Goal: Information Seeking & Learning: Find specific fact

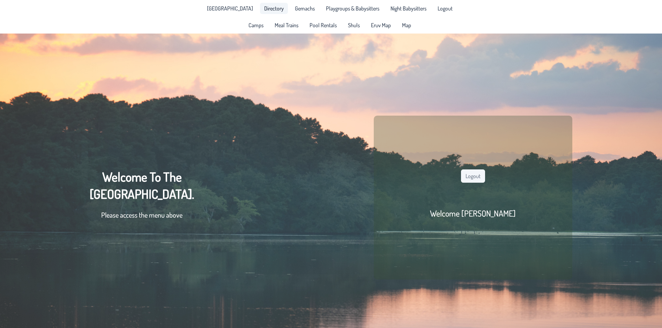
click at [266, 4] on link "Directory" at bounding box center [274, 8] width 28 height 11
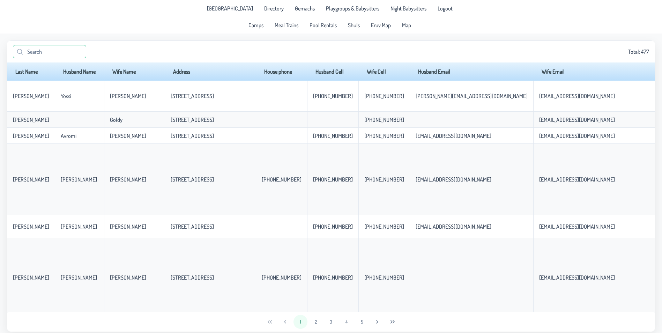
click at [46, 52] on input "text" at bounding box center [49, 51] width 73 height 13
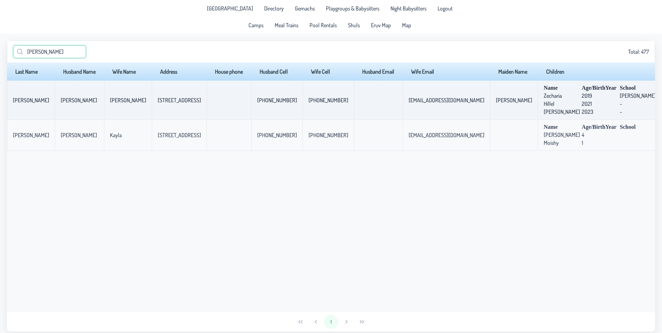
type input "[PERSON_NAME]"
click at [581, 98] on p-celleditor "2019" at bounding box center [586, 95] width 10 height 7
drag, startPoint x: 546, startPoint y: 98, endPoint x: 550, endPoint y: 111, distance: 12.9
click at [550, 111] on td "Name Age/BirthYear School [GEOGRAPHIC_DATA] [DEMOGRAPHIC_DATA] [PERSON_NAME][GE…" at bounding box center [599, 100] width 124 height 39
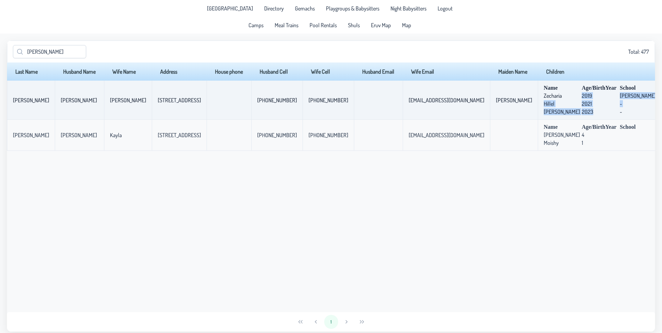
click at [581, 111] on p-celleditor "2023" at bounding box center [587, 111] width 12 height 7
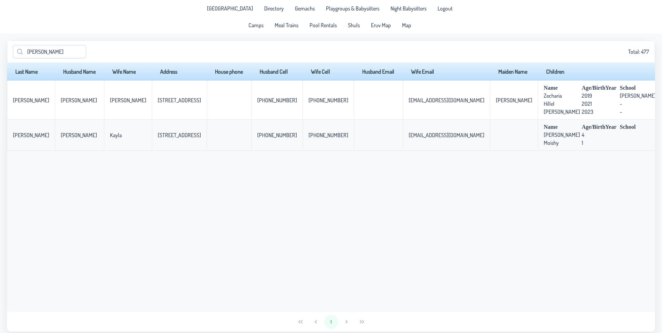
click at [444, 212] on div "Last Name Husband Name Wife Name Address House phone Husband Cell Wife Cell Hus…" at bounding box center [331, 186] width 648 height 249
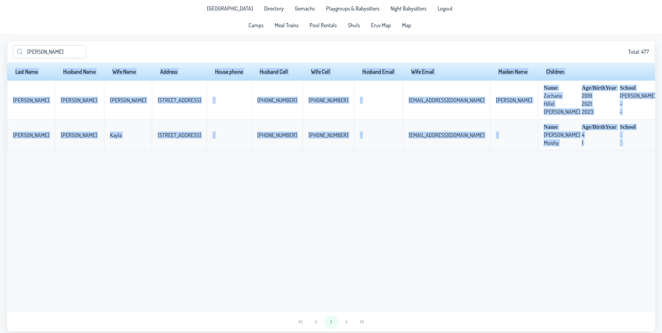
click at [444, 212] on div "Last Name Husband Name Wife Name Address House phone Husband Cell Wife Cell Hus…" at bounding box center [331, 186] width 648 height 249
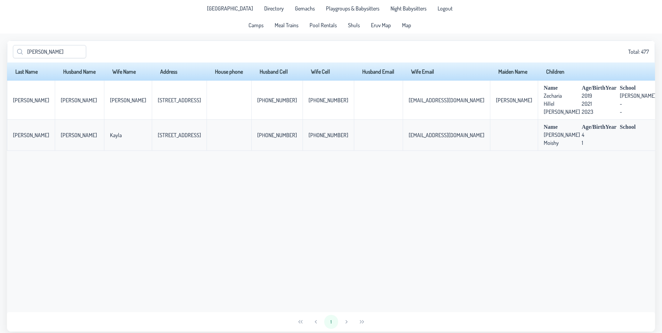
click at [444, 212] on div "Last Name Husband Name Wife Name Address House phone Husband Cell Wife Cell Hus…" at bounding box center [331, 186] width 648 height 249
drag, startPoint x: 444, startPoint y: 212, endPoint x: 491, endPoint y: 193, distance: 51.4
click at [491, 193] on div "Last Name Husband Name Wife Name Address House phone Husband Cell Wife Cell Hus…" at bounding box center [331, 186] width 648 height 249
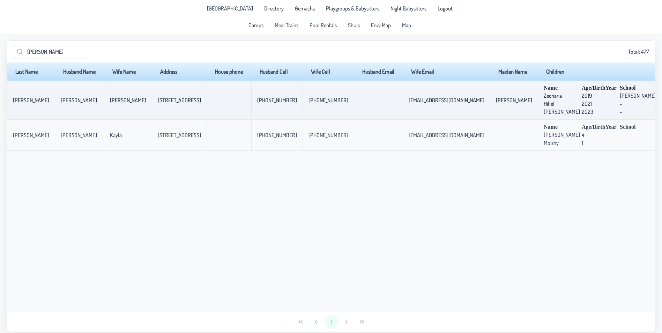
click at [581, 97] on p-celleditor "2019" at bounding box center [586, 95] width 10 height 7
drag, startPoint x: 547, startPoint y: 97, endPoint x: 548, endPoint y: 102, distance: 4.6
click at [548, 102] on td "Name Age/BirthYear School [GEOGRAPHIC_DATA] [DEMOGRAPHIC_DATA] [PERSON_NAME][GE…" at bounding box center [599, 100] width 124 height 39
click at [581, 102] on p-celleditor "2021" at bounding box center [586, 103] width 10 height 7
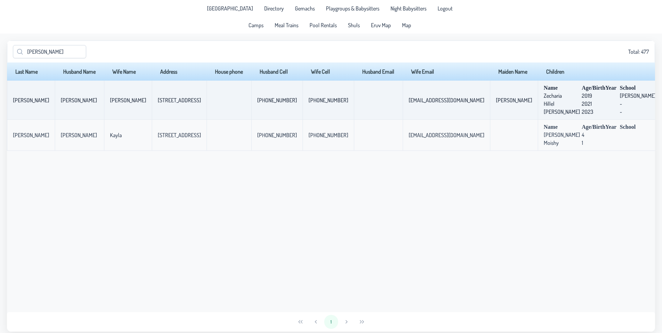
click at [581, 102] on p-celleditor "2021" at bounding box center [586, 103] width 10 height 7
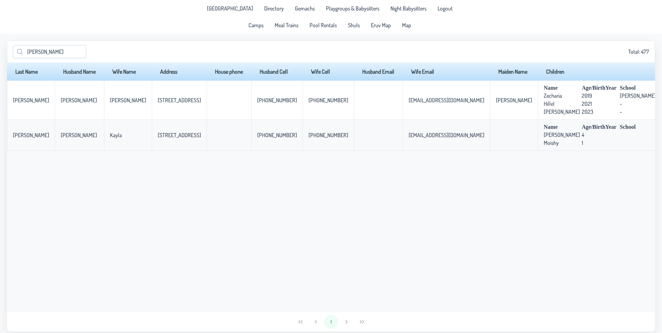
drag, startPoint x: 548, startPoint y: 102, endPoint x: 553, endPoint y: 158, distance: 56.1
click at [553, 158] on div "Last Name Husband Name Wife Name Address House phone Husband Cell Wife Cell Hus…" at bounding box center [331, 186] width 648 height 249
click at [543, 137] on span "[PERSON_NAME]" at bounding box center [561, 134] width 36 height 7
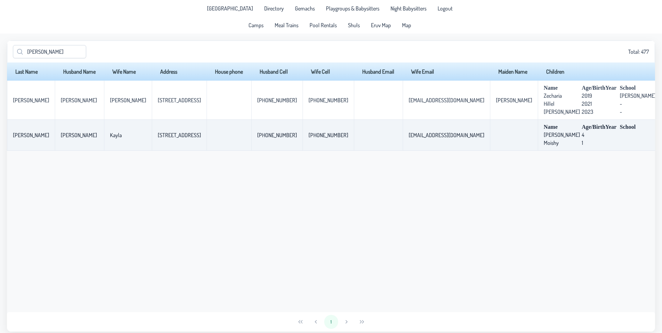
drag, startPoint x: 536, startPoint y: 137, endPoint x: 543, endPoint y: 149, distance: 14.4
click at [543, 149] on td "Name Age/BirthYear School Raphael 4 Moishy 1" at bounding box center [599, 135] width 124 height 31
click at [581, 142] on span "1" at bounding box center [599, 142] width 36 height 7
drag, startPoint x: 547, startPoint y: 142, endPoint x: 546, endPoint y: 135, distance: 7.1
click at [546, 135] on td "Name Age/BirthYear School Raphael 4 Moishy 1" at bounding box center [599, 135] width 124 height 31
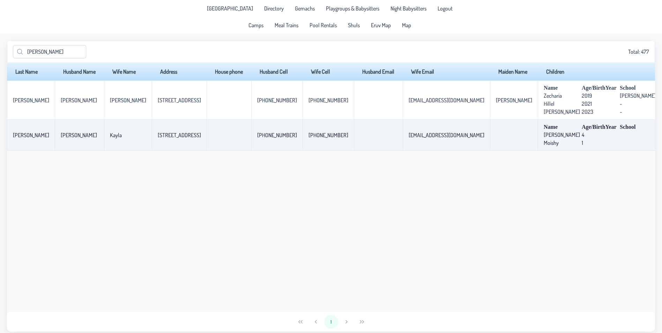
click at [581, 135] on p-celleditor "4" at bounding box center [582, 134] width 2 height 7
drag, startPoint x: 546, startPoint y: 135, endPoint x: 548, endPoint y: 142, distance: 7.2
click at [548, 142] on td "Name Age/BirthYear School Raphael 4 Moishy 1" at bounding box center [599, 135] width 124 height 31
click at [581, 142] on span "1" at bounding box center [599, 142] width 36 height 7
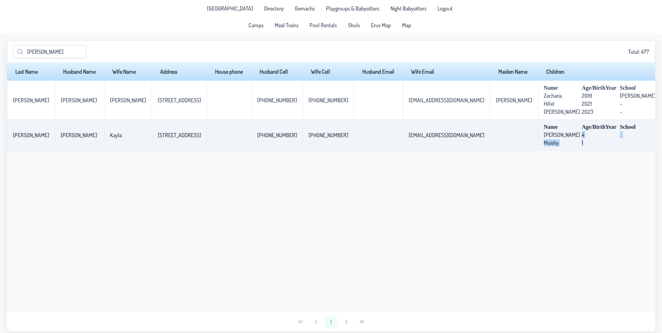
click at [581, 142] on span "1" at bounding box center [599, 142] width 36 height 7
drag, startPoint x: 548, startPoint y: 142, endPoint x: 546, endPoint y: 136, distance: 6.0
click at [546, 136] on td "Name Age/BirthYear School Raphael 4 Moishy 1" at bounding box center [599, 135] width 124 height 31
click at [581, 136] on p-celleditor "4" at bounding box center [582, 134] width 2 height 7
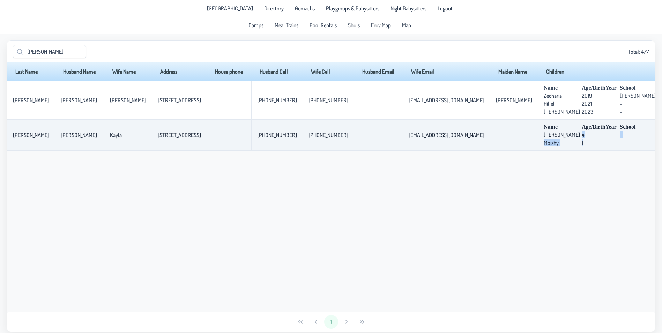
drag, startPoint x: 546, startPoint y: 136, endPoint x: 547, endPoint y: 141, distance: 5.1
click at [547, 141] on td "Name Age/BirthYear School Raphael 4 Moishy 1" at bounding box center [599, 135] width 124 height 31
click at [581, 141] on span "1" at bounding box center [599, 142] width 36 height 7
click at [553, 170] on div "Last Name Husband Name Wife Name Address House phone Husband Cell Wife Cell Hus…" at bounding box center [331, 186] width 648 height 249
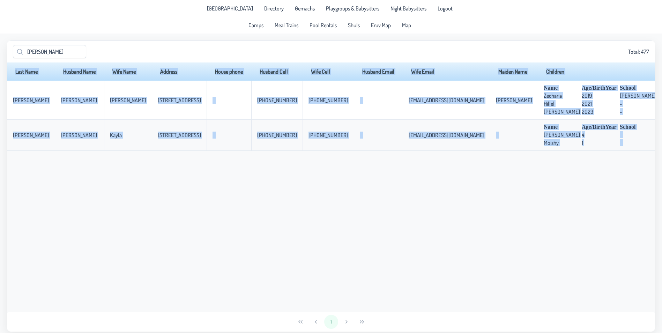
click at [553, 170] on div "Last Name Husband Name Wife Name Address House phone Husband Cell Wife Cell Hus…" at bounding box center [331, 186] width 648 height 249
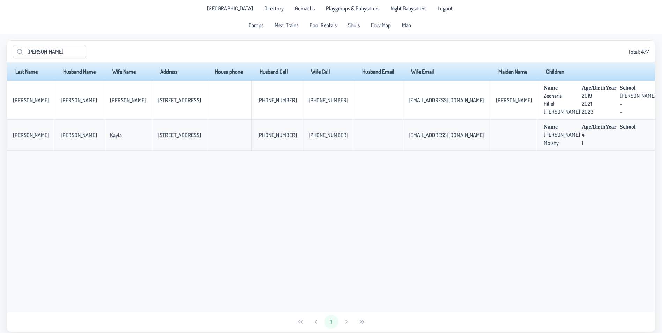
click at [553, 170] on div "Last Name Husband Name Wife Name Address House phone Husband Cell Wife Cell Hus…" at bounding box center [331, 186] width 648 height 249
drag, startPoint x: 553, startPoint y: 170, endPoint x: 556, endPoint y: 212, distance: 41.9
click at [556, 212] on div "Last Name Husband Name Wife Name Address House phone Husband Cell Wife Cell Hus…" at bounding box center [331, 186] width 648 height 249
